Goal: Task Accomplishment & Management: Complete application form

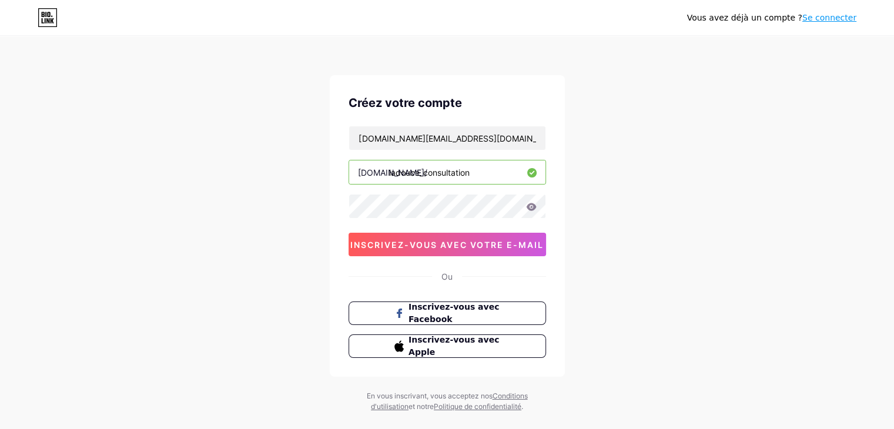
type input "ladouce_consultation"
click at [532, 205] on icon at bounding box center [531, 207] width 11 height 8
click at [432, 240] on font "inscrivez-vous avec votre e-mail" at bounding box center [446, 245] width 193 height 10
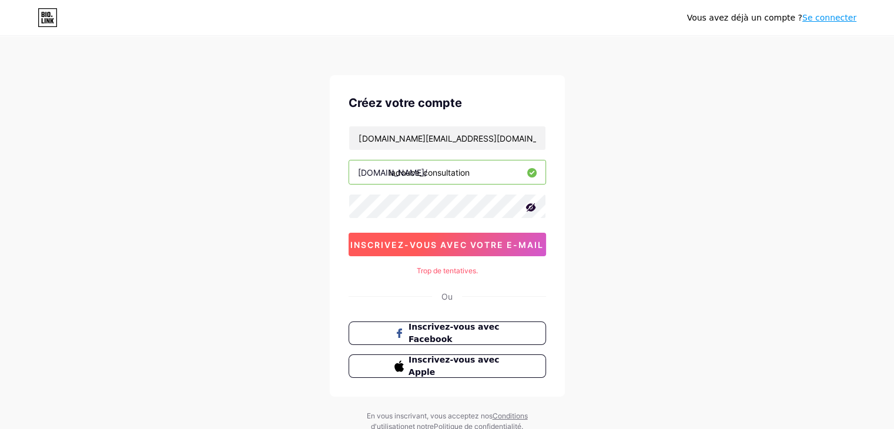
click at [473, 243] on font "inscrivez-vous avec votre e-mail" at bounding box center [446, 245] width 193 height 10
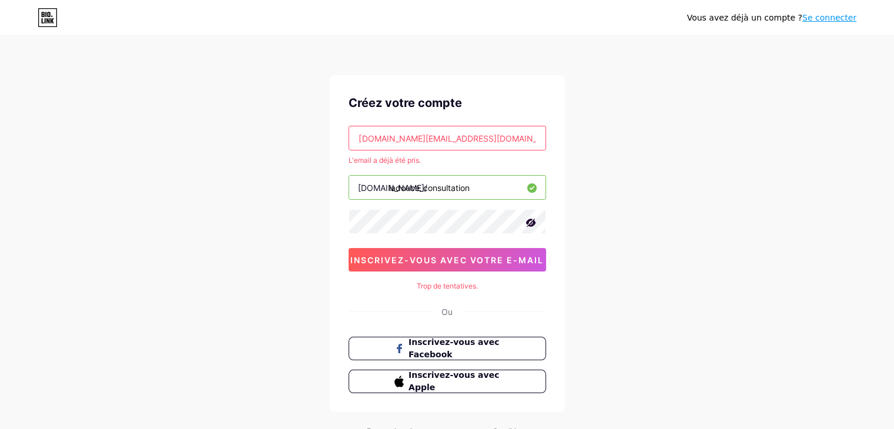
click at [475, 139] on input "Traceovoni.cg@gmail.com" at bounding box center [447, 138] width 196 height 24
type input "T"
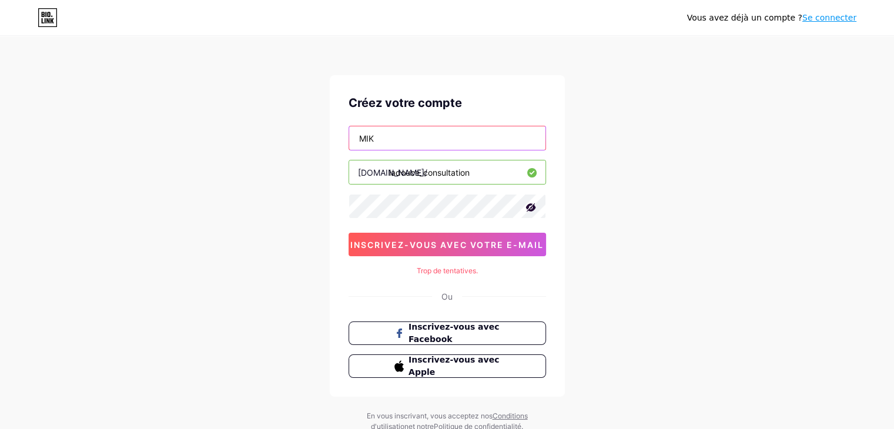
type input "Mikamonachrist6@gmail.com"
click at [471, 170] on input "ladouce_consultation" at bounding box center [447, 172] width 196 height 24
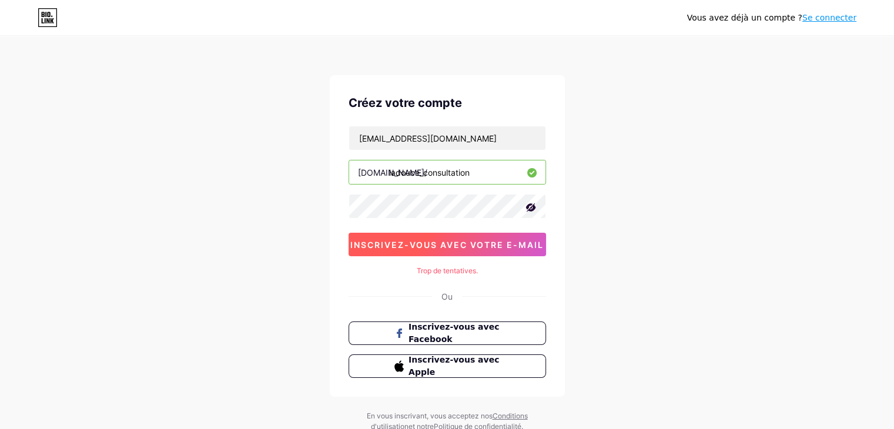
click at [434, 240] on font "inscrivez-vous avec votre e-mail" at bounding box center [446, 245] width 193 height 10
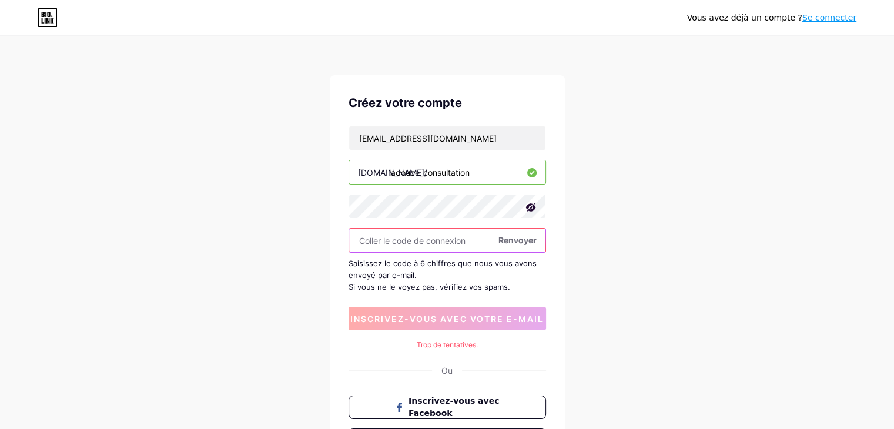
click at [416, 239] on input "text" at bounding box center [447, 241] width 196 height 24
click at [514, 239] on font "Renvoyer" at bounding box center [517, 240] width 38 height 10
click at [510, 239] on font "Renvoyer" at bounding box center [517, 240] width 38 height 10
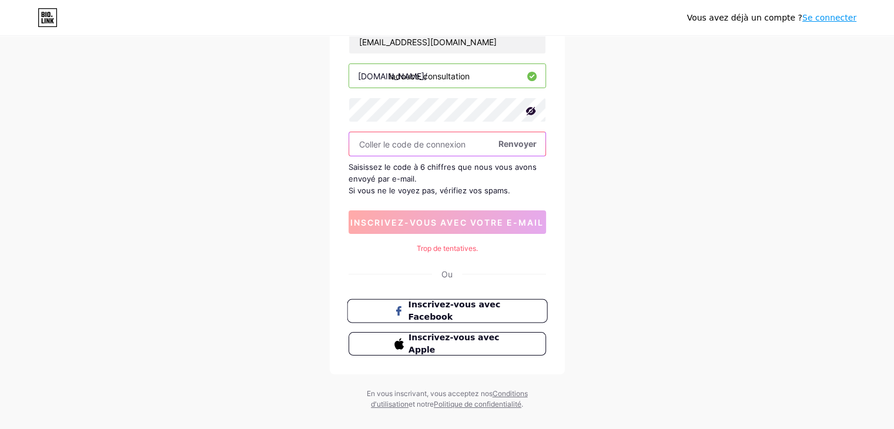
scroll to position [108, 0]
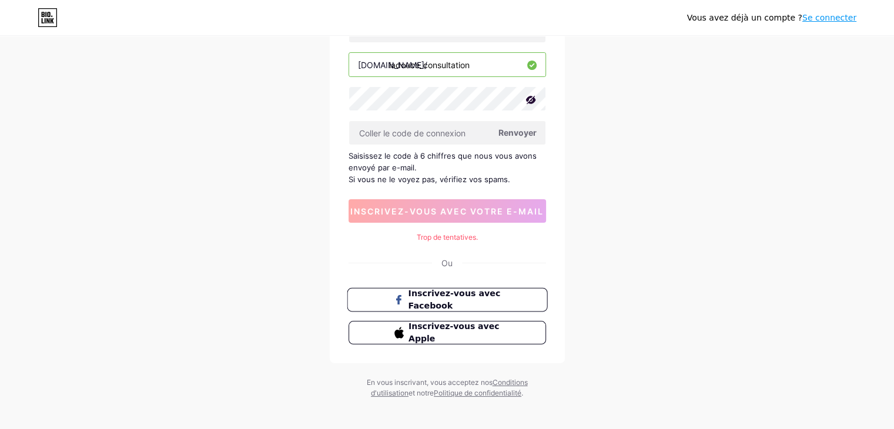
click at [447, 293] on font "Inscrivez-vous avec Facebook" at bounding box center [454, 300] width 92 height 22
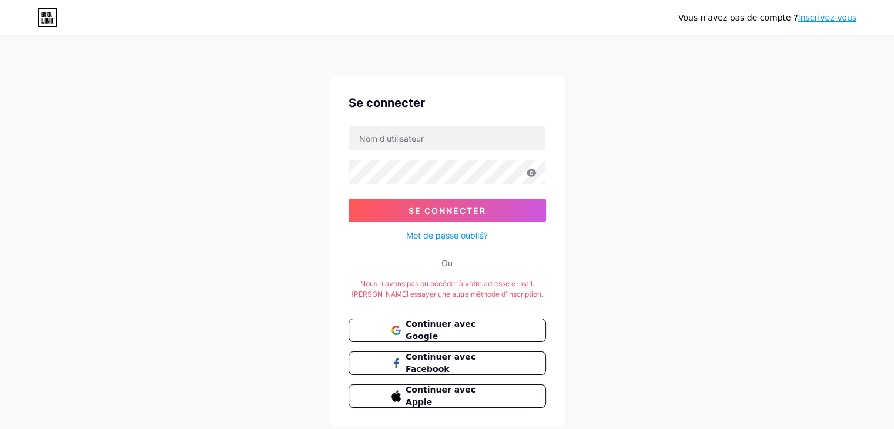
click at [688, 180] on div "Vous n'avez pas de compte ? Inscrivez-vous Se connecter Se connecter Mot de pas…" at bounding box center [447, 232] width 894 height 464
click at [432, 361] on font "Continuer avec Facebook" at bounding box center [440, 363] width 71 height 22
click at [408, 139] on input "text" at bounding box center [447, 138] width 196 height 24
click at [400, 139] on input "text" at bounding box center [447, 138] width 196 height 24
click at [749, 100] on div "Vous n'avez pas de compte ? Inscrivez-vous Se connecter Se connecter Mot de pas…" at bounding box center [447, 232] width 894 height 464
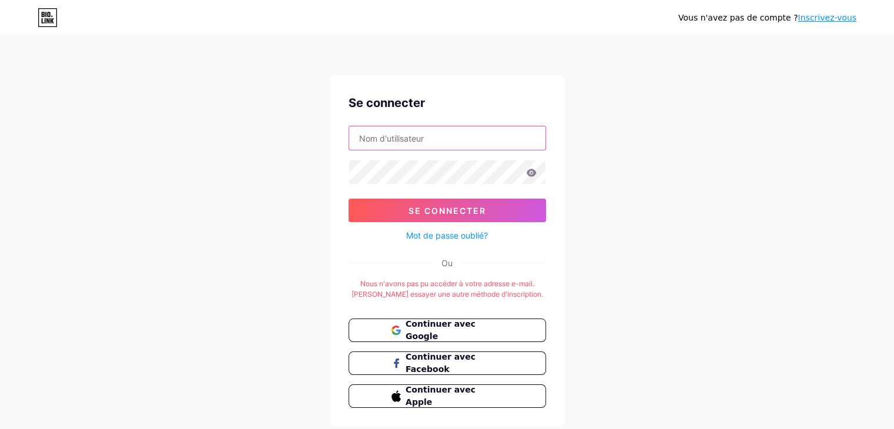
click at [410, 133] on input "text" at bounding box center [447, 138] width 196 height 24
click at [530, 172] on icon at bounding box center [531, 173] width 10 height 8
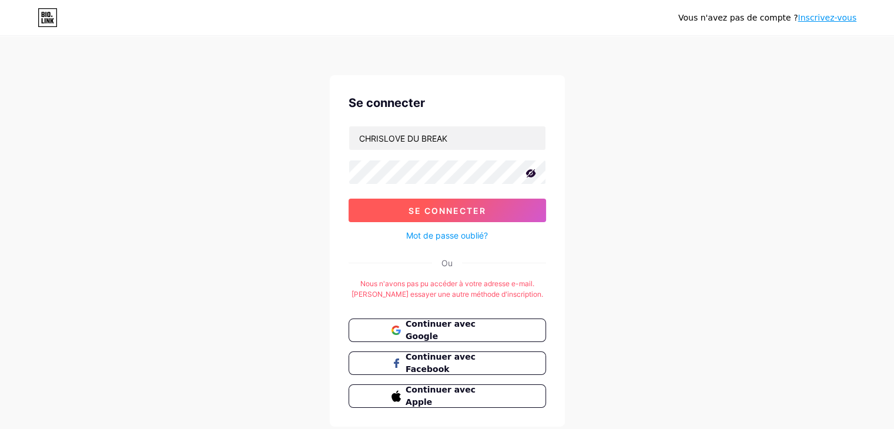
click at [404, 203] on button "Se connecter" at bounding box center [446, 211] width 197 height 24
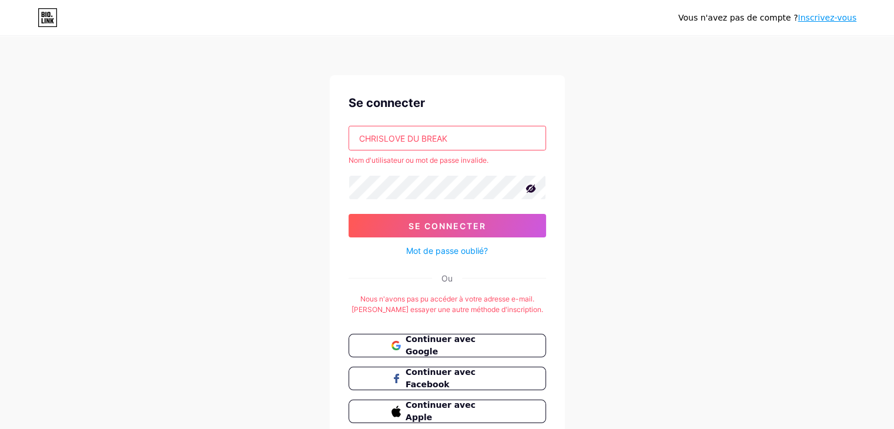
click at [458, 142] on input "CHRISLOVE DU BREAK" at bounding box center [447, 138] width 196 height 24
type input "C"
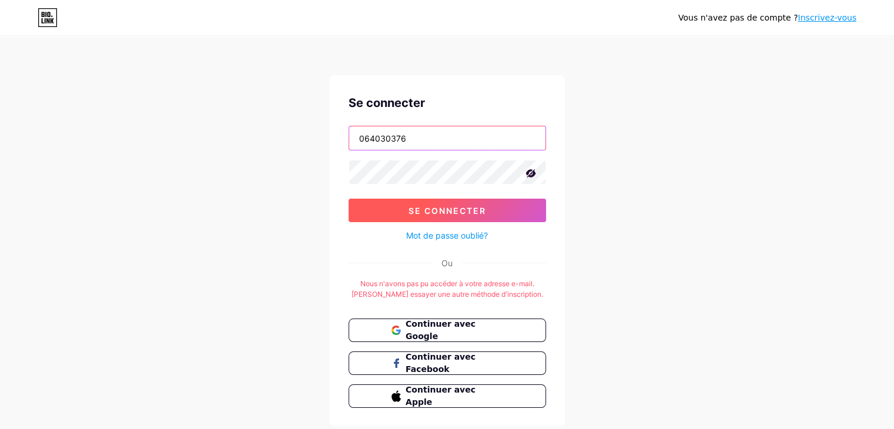
type input "064030376"
click at [465, 206] on font "Se connecter" at bounding box center [447, 211] width 78 height 10
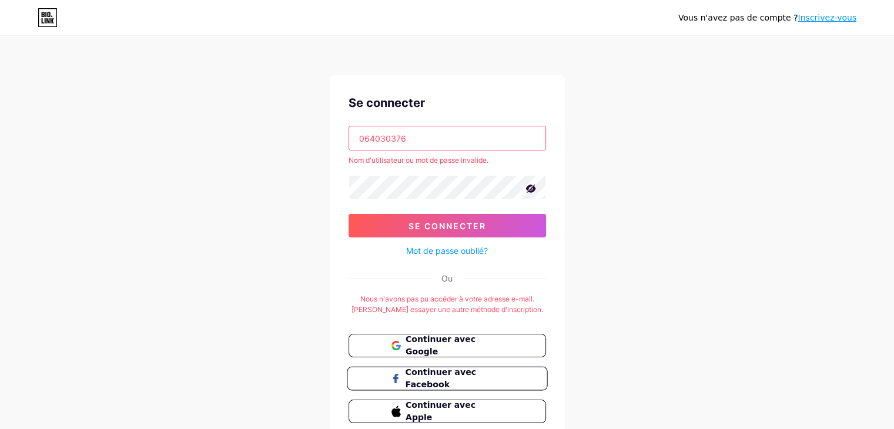
click at [460, 376] on font "Continuer avec Facebook" at bounding box center [440, 378] width 71 height 22
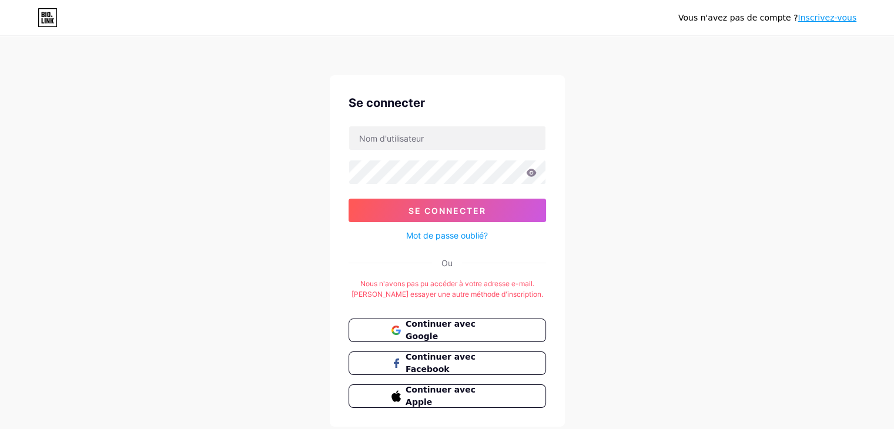
click at [832, 17] on font "Inscrivez-vous" at bounding box center [826, 17] width 59 height 9
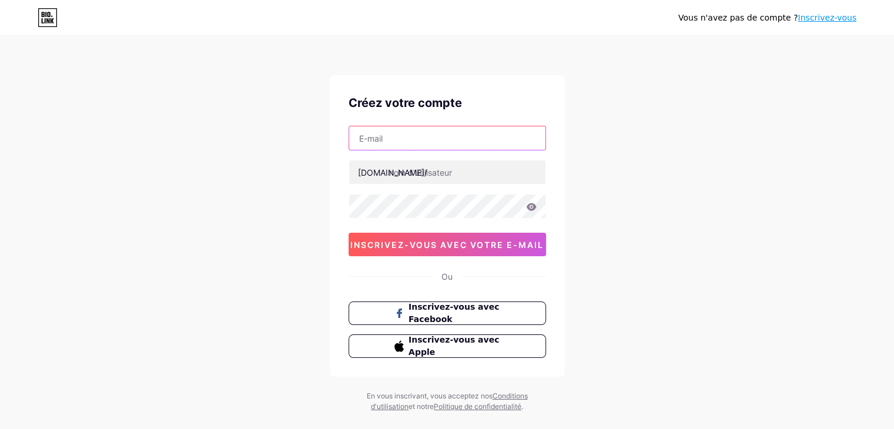
click at [421, 142] on input "text" at bounding box center [447, 138] width 196 height 24
type input "Mikamonachrist6@gmail.com"
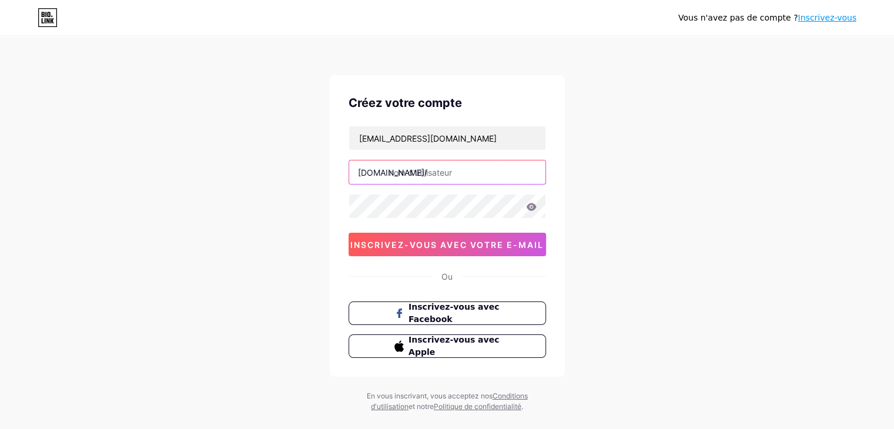
click at [407, 173] on input "text" at bounding box center [447, 172] width 196 height 24
type input "ladouce_consultation"
click at [534, 203] on icon at bounding box center [531, 207] width 10 height 8
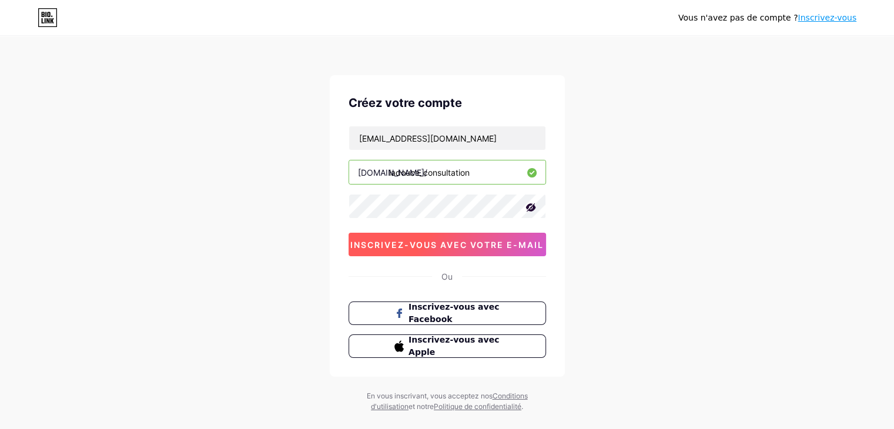
click at [421, 247] on font "inscrivez-vous avec votre e-mail" at bounding box center [446, 245] width 193 height 10
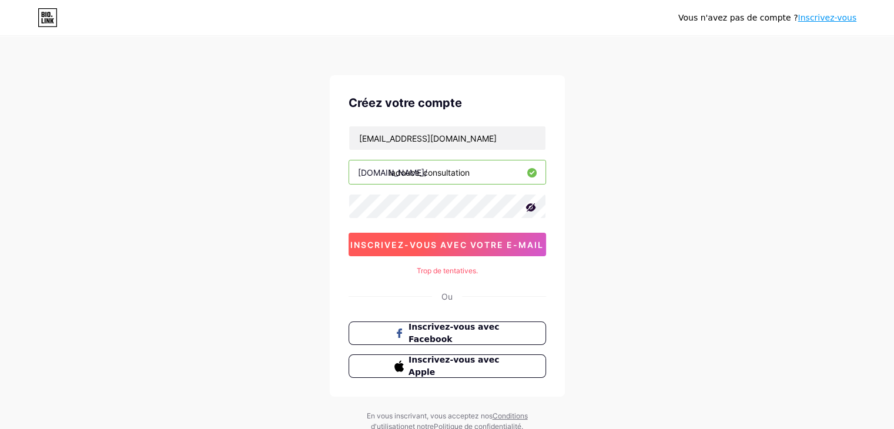
click at [421, 247] on font "inscrivez-vous avec votre e-mail" at bounding box center [446, 245] width 193 height 10
click at [490, 257] on div "Créez votre compte Mikamonachrist6@gmail.com bio.link/ ladouce_consultation 0cA…" at bounding box center [447, 235] width 235 height 321
click at [489, 240] on font "inscrivez-vous avec votre e-mail" at bounding box center [446, 245] width 193 height 10
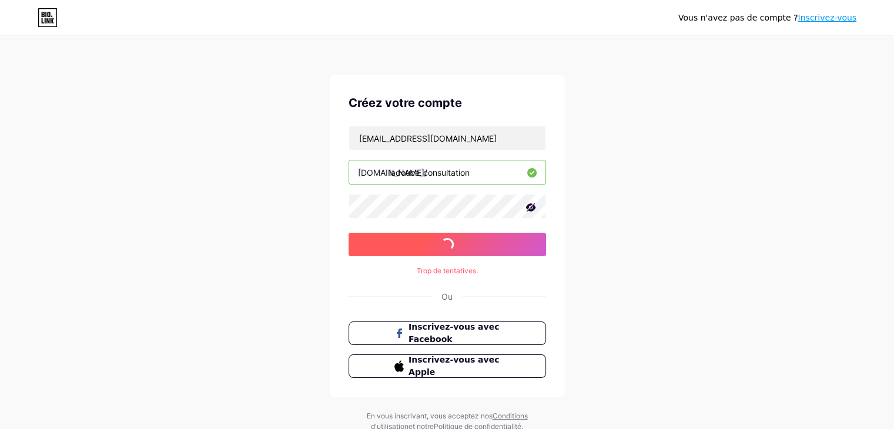
click at [489, 240] on font "inscrivez-vous avec votre e-mail" at bounding box center [446, 245] width 193 height 10
click at [480, 242] on font "inscrivez-vous avec votre e-mail" at bounding box center [446, 245] width 193 height 10
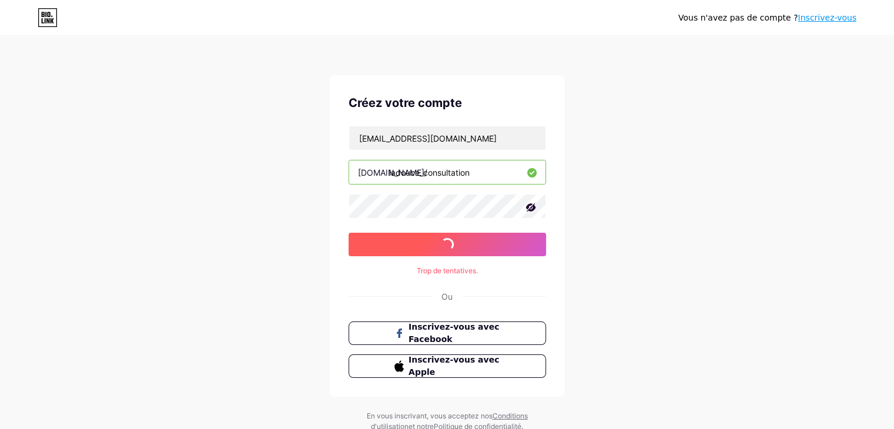
click at [480, 242] on font "inscrivez-vous avec votre e-mail" at bounding box center [446, 245] width 193 height 10
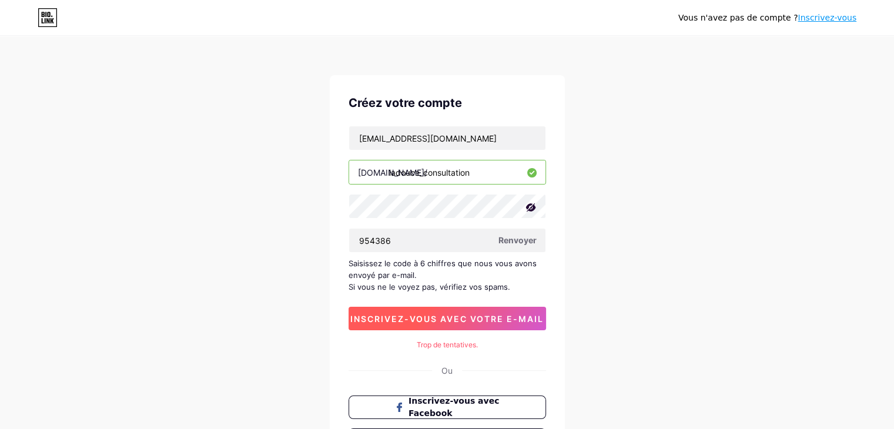
click at [430, 308] on button "inscrivez-vous avec votre e-mail" at bounding box center [446, 319] width 197 height 24
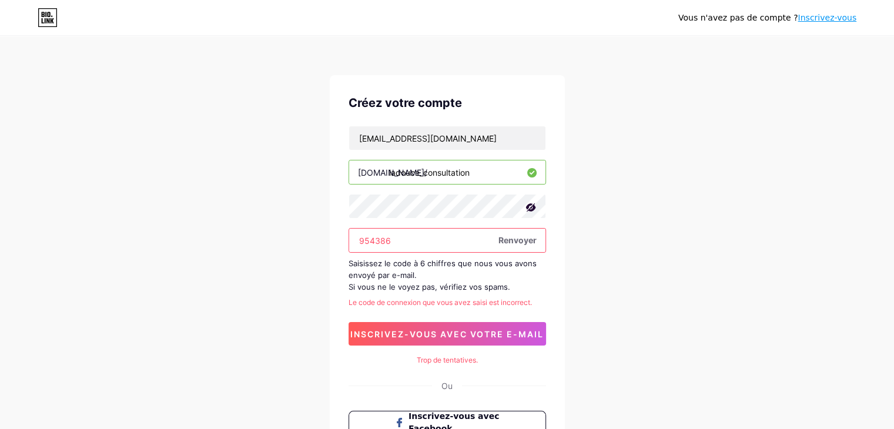
click at [408, 243] on input "954386" at bounding box center [447, 241] width 196 height 24
type input "9"
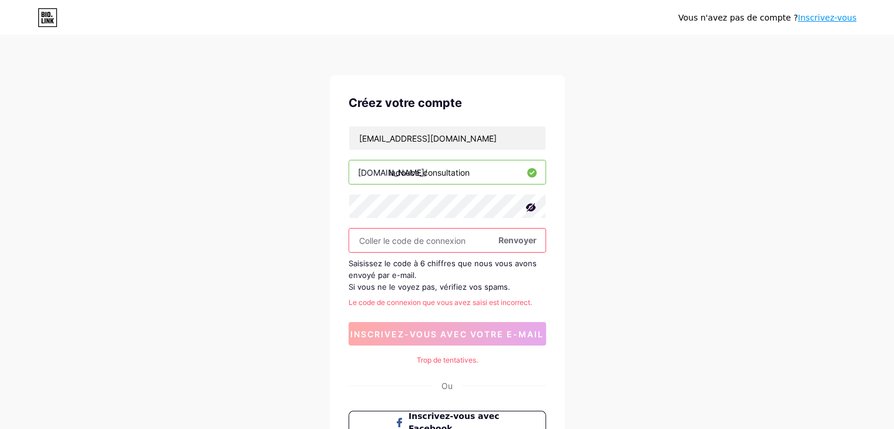
click at [521, 240] on font "Renvoyer" at bounding box center [517, 240] width 38 height 10
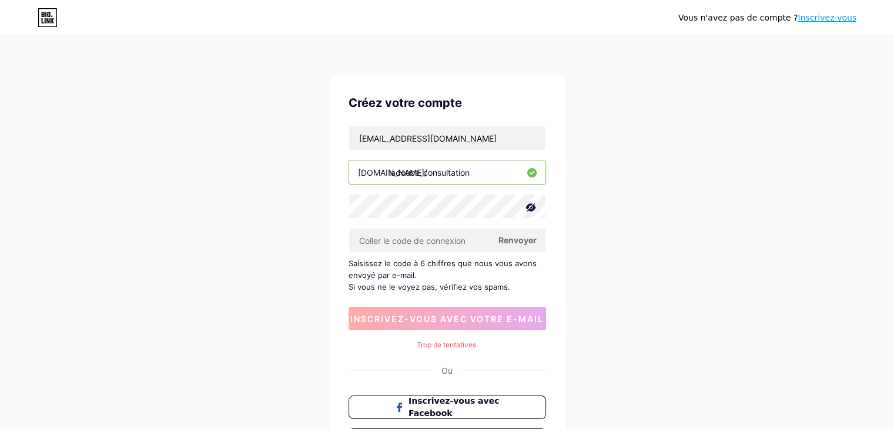
click at [521, 240] on font "Renvoyer" at bounding box center [517, 240] width 38 height 10
